Goal: Task Accomplishment & Management: Complete application form

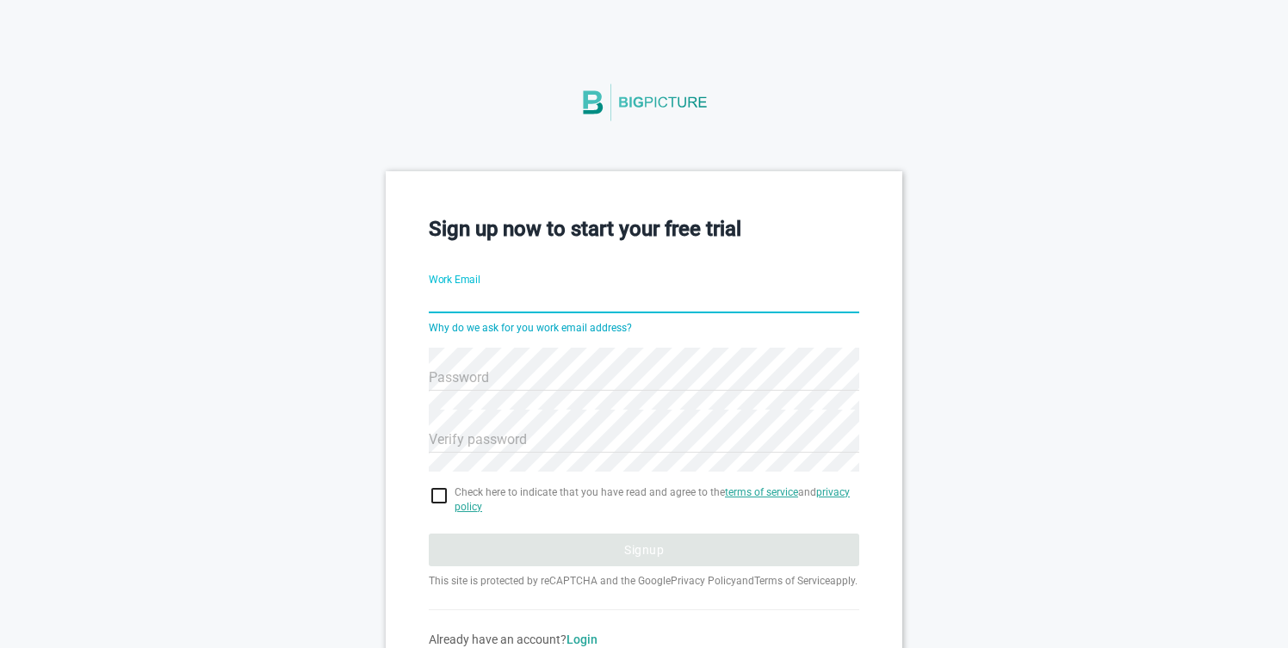
type input "d@sent.dm"
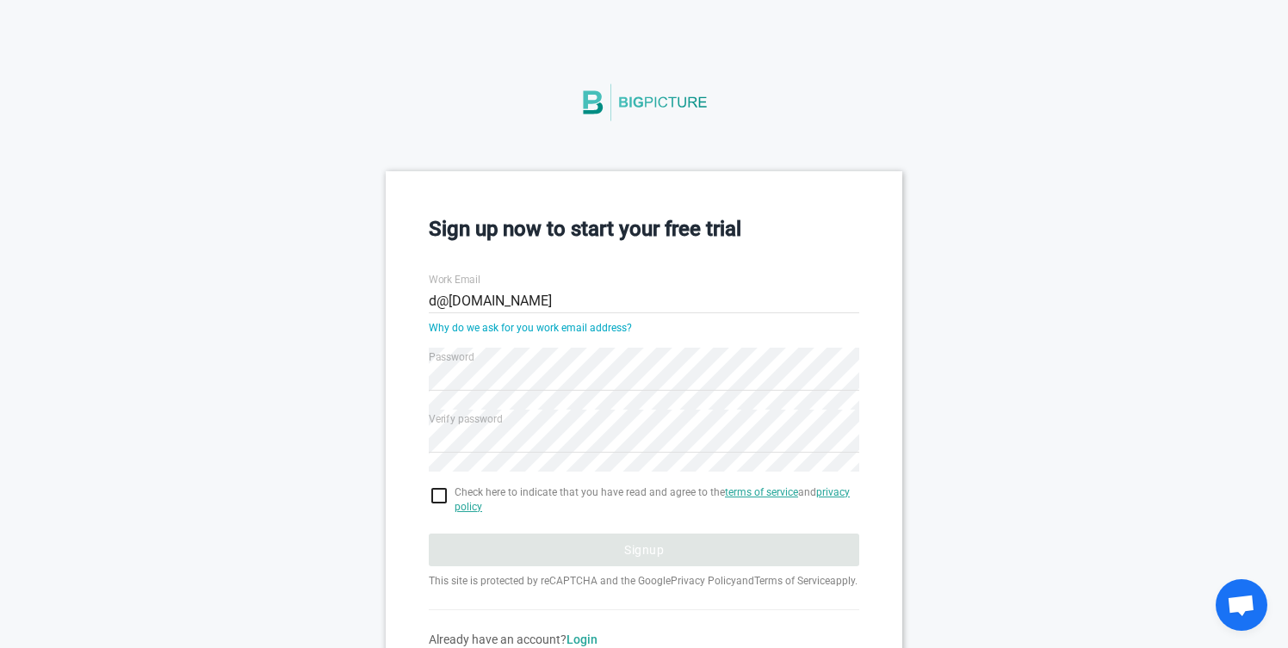
click at [626, 497] on span "Check here to indicate that you have read and agree to the terms of service and…" at bounding box center [656, 499] width 405 height 29
click at [432, 500] on input "checkbox" at bounding box center [644, 495] width 430 height 21
checkbox input "true"
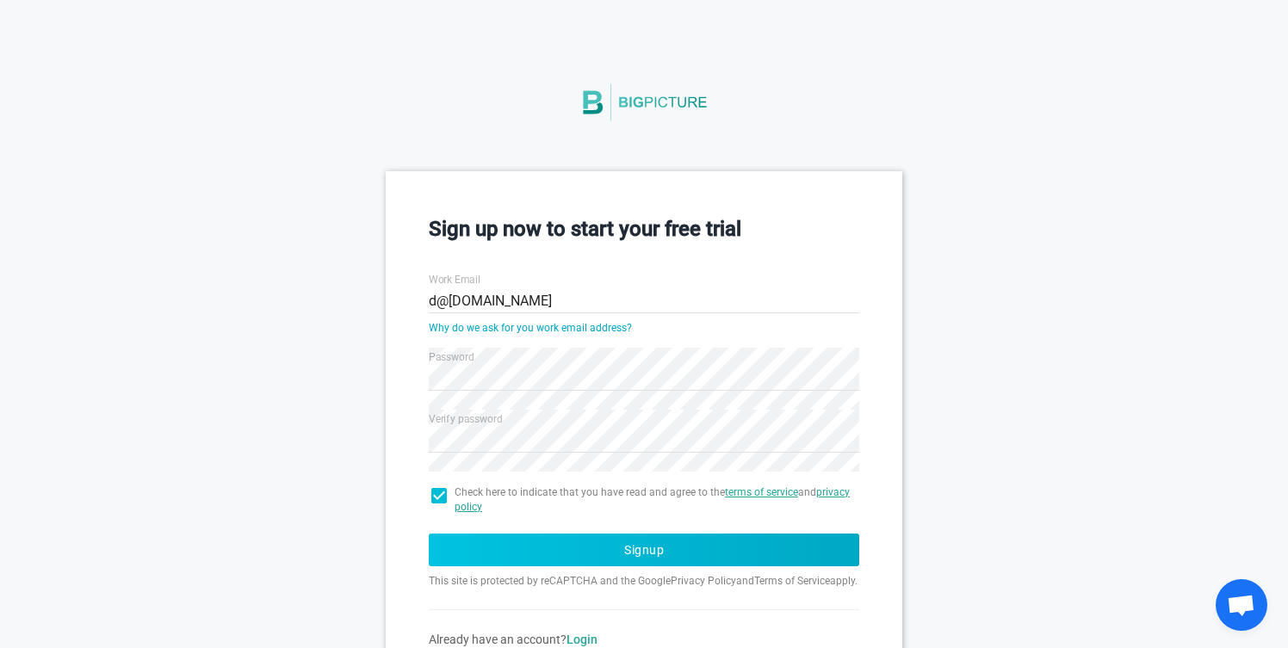
click at [451, 544] on button "Signup" at bounding box center [644, 550] width 430 height 33
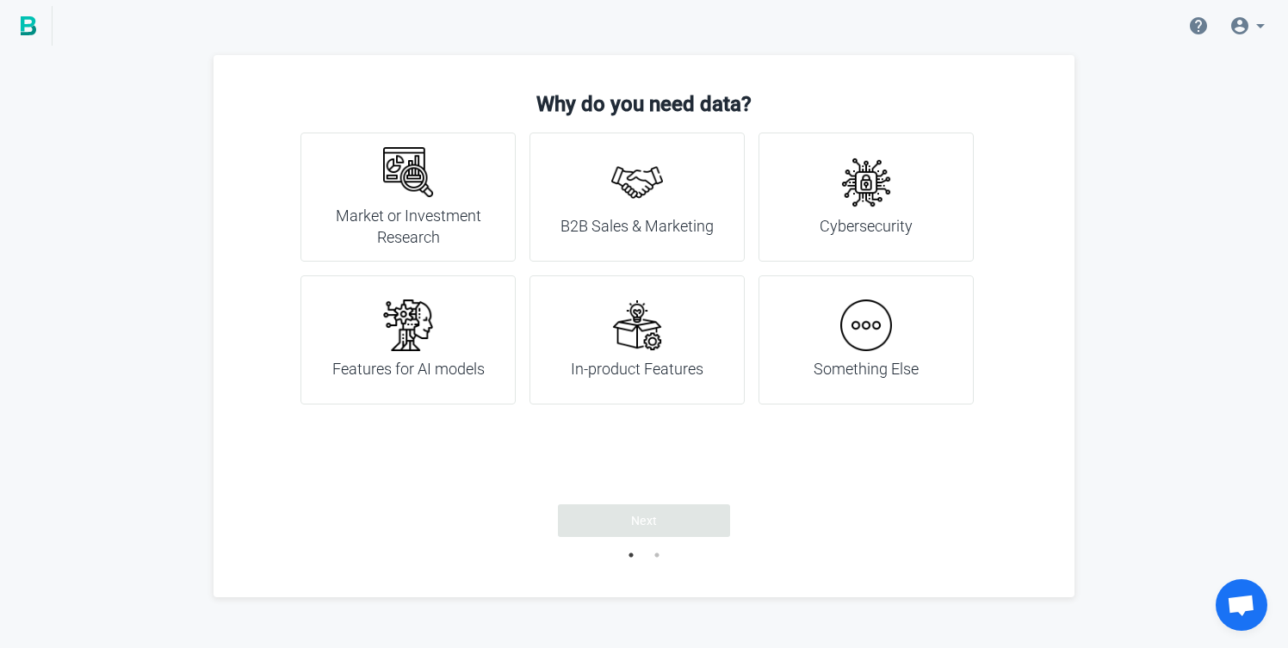
click at [835, 379] on h4 "Something Else" at bounding box center [865, 369] width 105 height 22
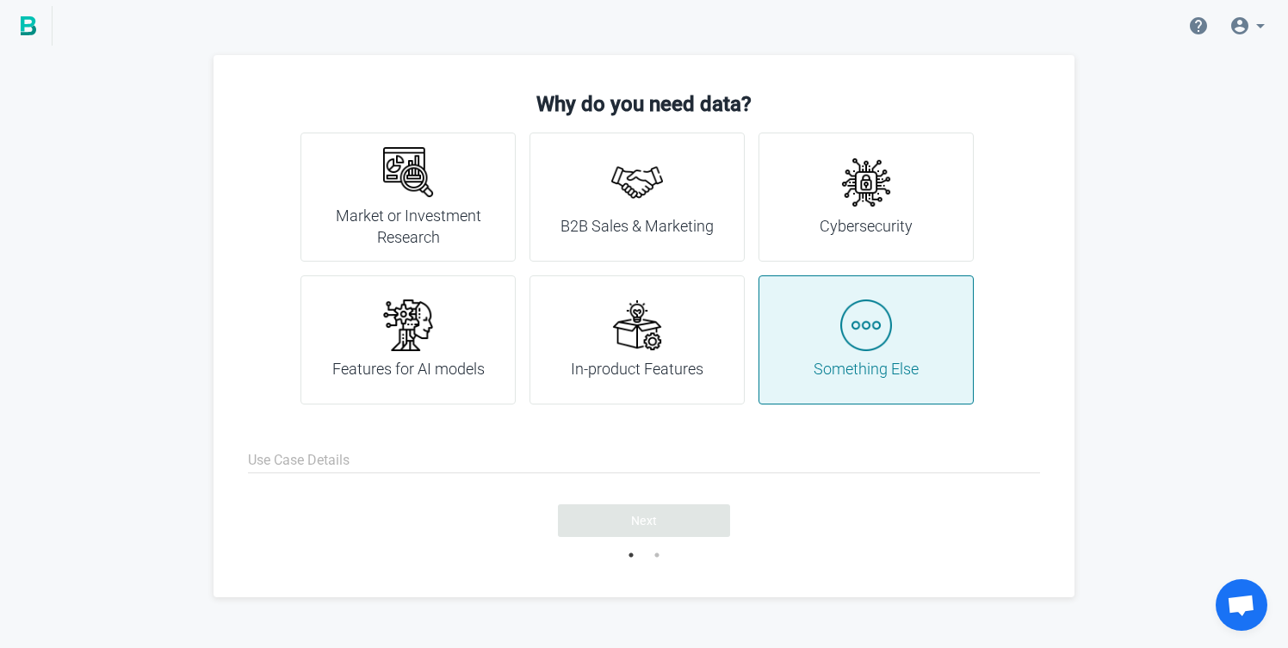
click at [580, 440] on input "Use Case Details" at bounding box center [644, 461] width 792 height 62
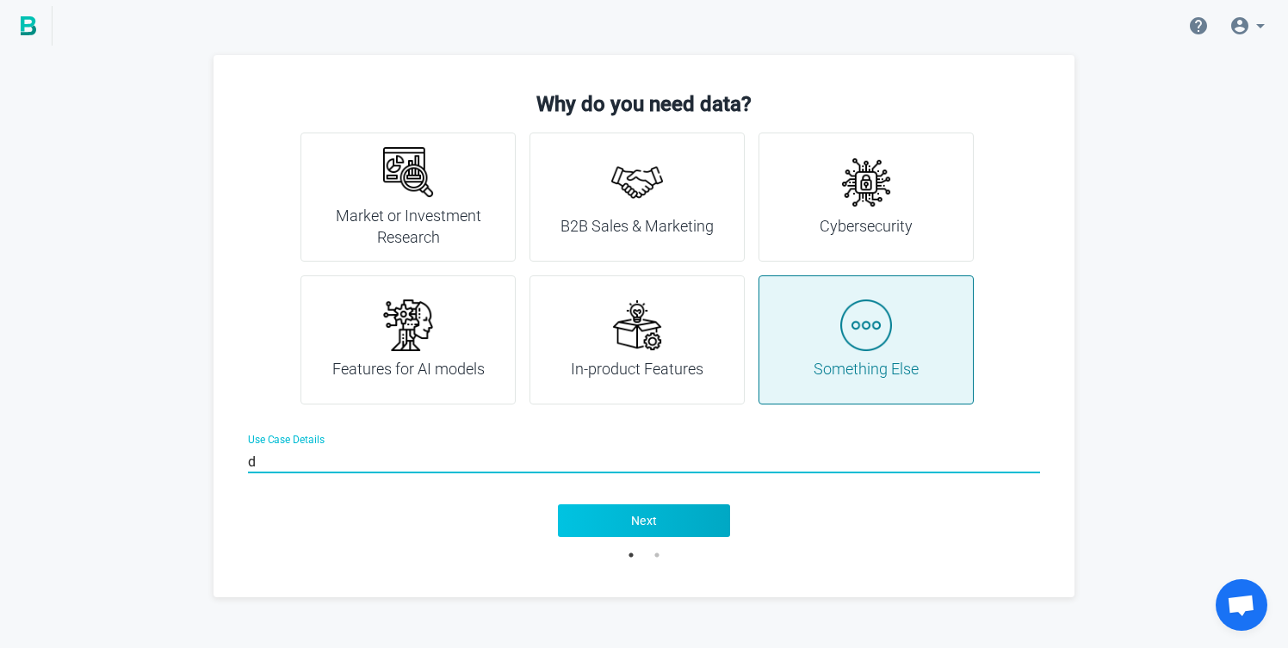
type input "d"
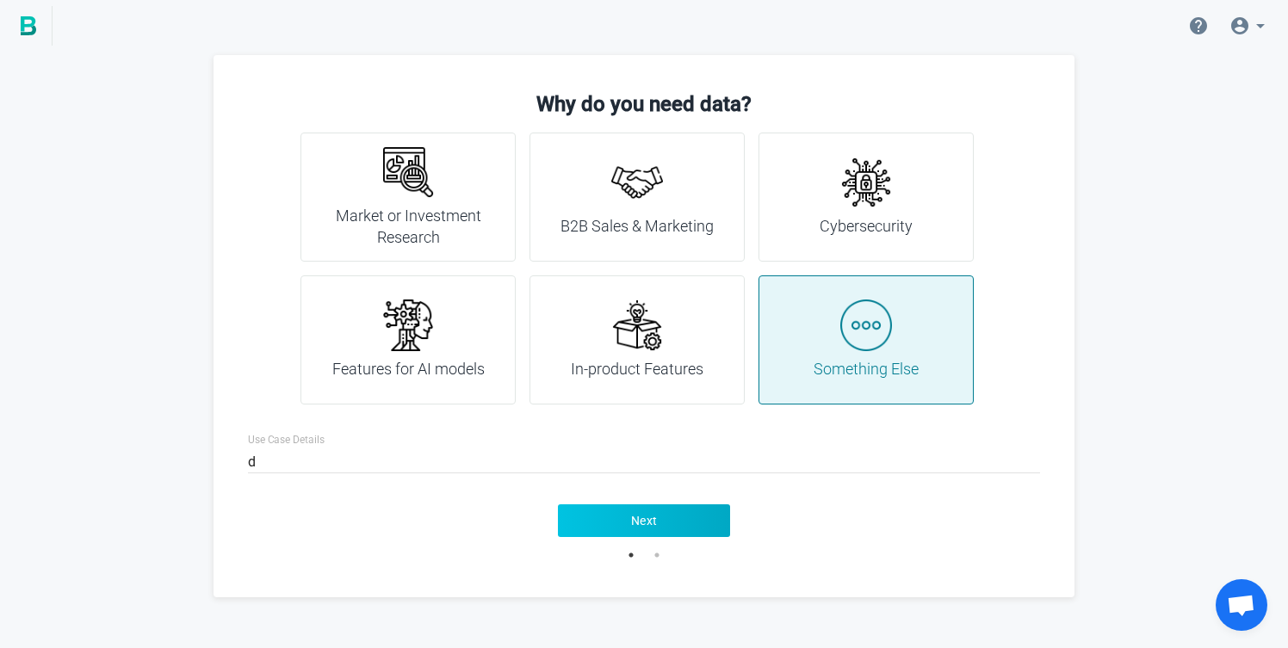
click at [636, 533] on button "Next" at bounding box center [644, 520] width 172 height 33
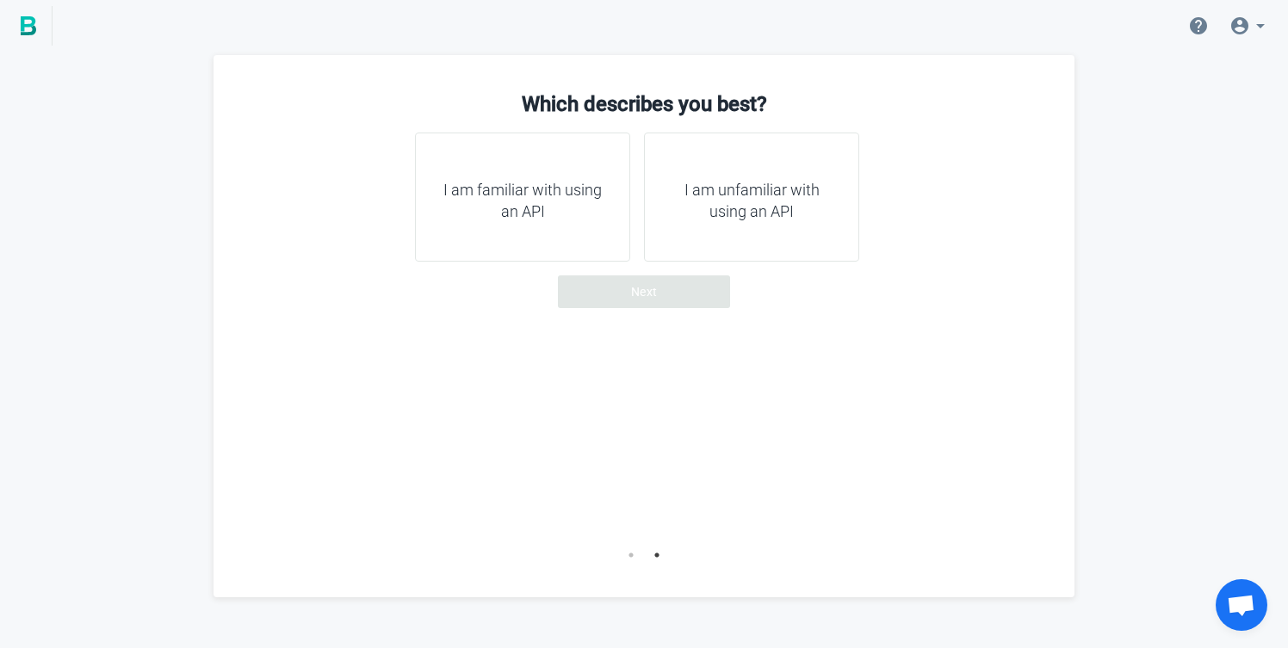
click at [593, 228] on div "I am familiar with using an API" at bounding box center [522, 197] width 215 height 129
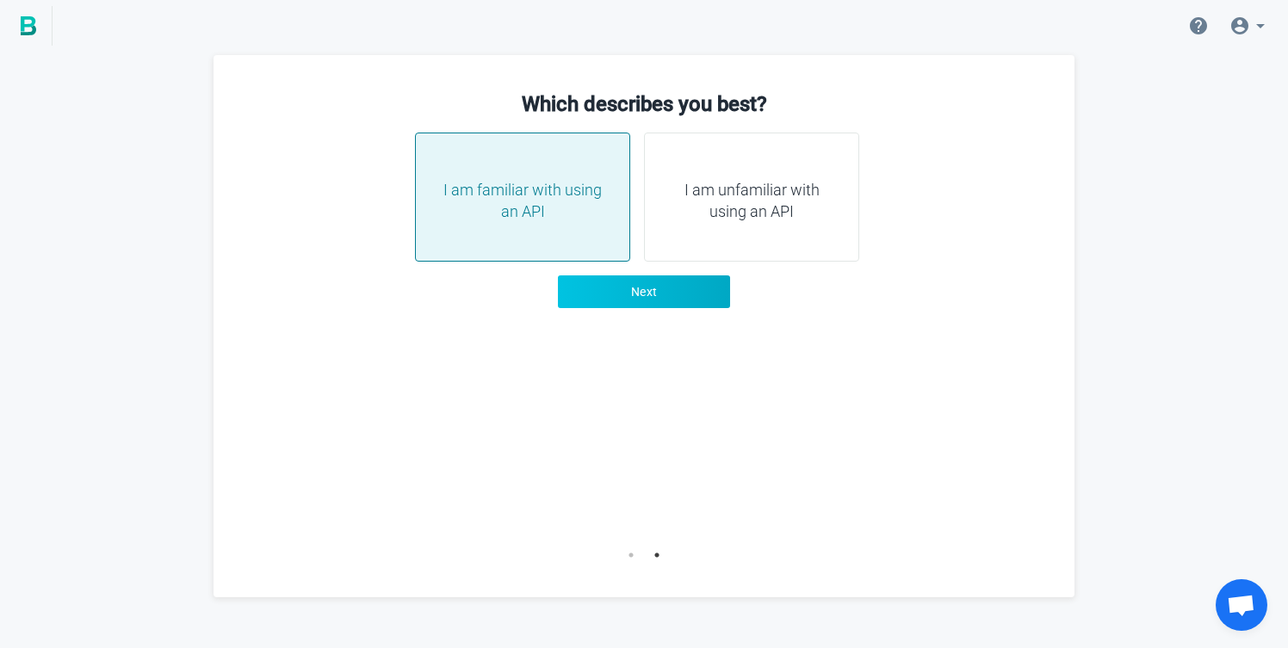
click at [643, 297] on span "Next" at bounding box center [644, 291] width 27 height 17
